Goal: Find specific page/section: Find specific page/section

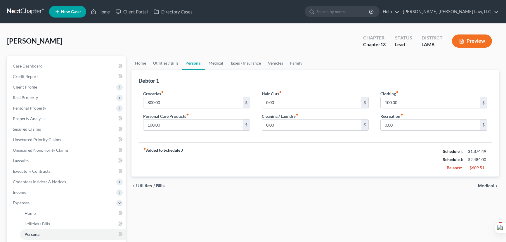
click at [21, 13] on link at bounding box center [25, 11] width 37 height 11
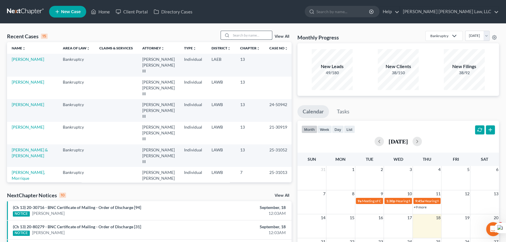
click at [252, 34] on input "search" at bounding box center [251, 35] width 41 height 8
type input "[PERSON_NAME]"
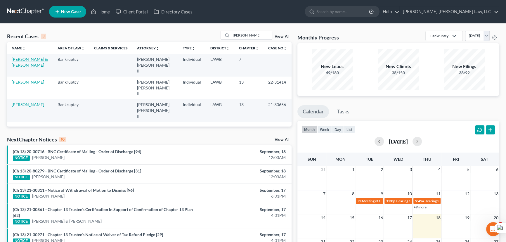
click at [37, 61] on link "[PERSON_NAME] & [PERSON_NAME]" at bounding box center [30, 62] width 36 height 11
click at [31, 60] on link "[PERSON_NAME] & [PERSON_NAME]" at bounding box center [30, 62] width 36 height 11
